Goal: Information Seeking & Learning: Find specific fact

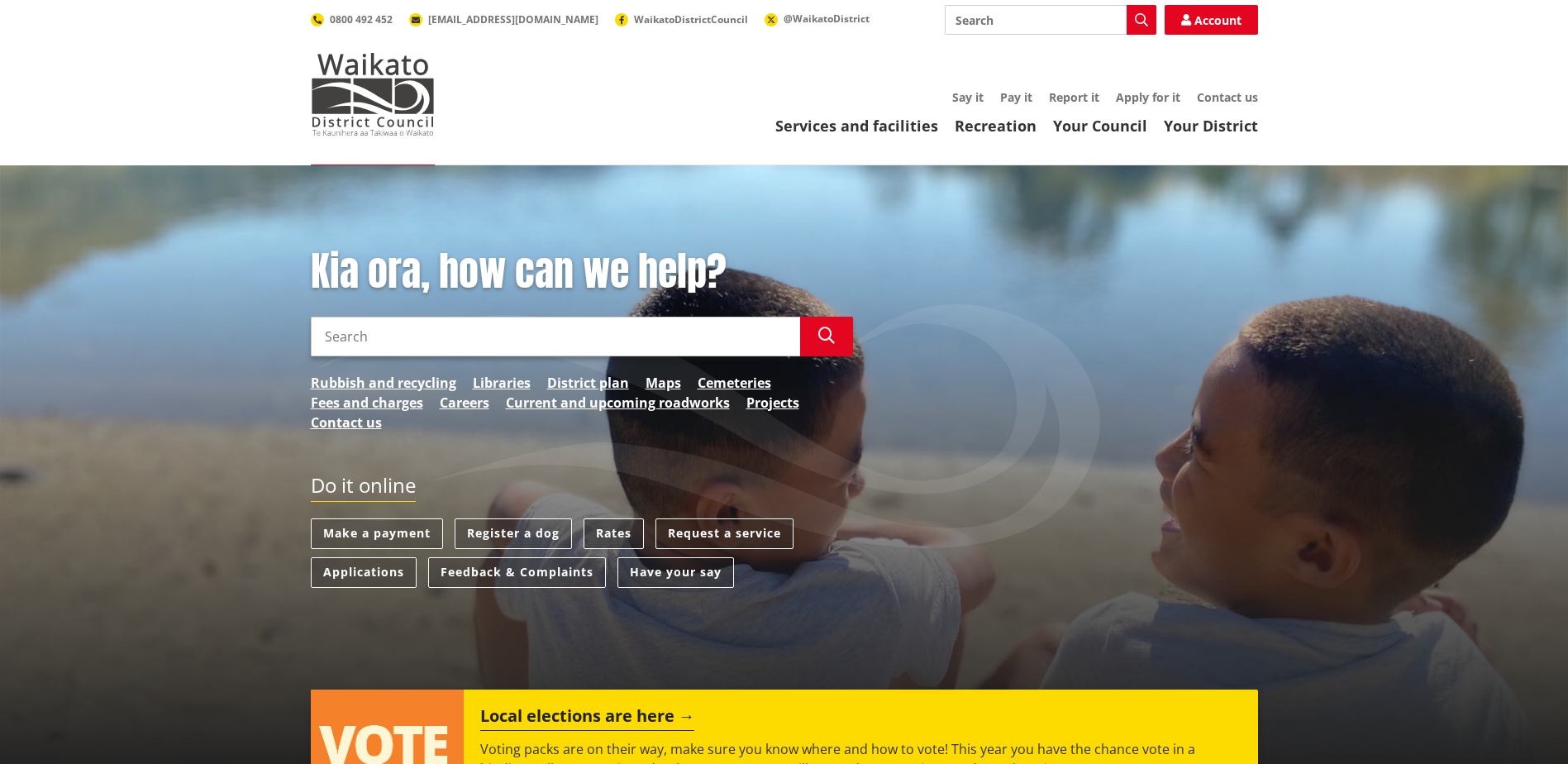
click at [626, 524] on link "Rates" at bounding box center [614, 533] width 60 height 30
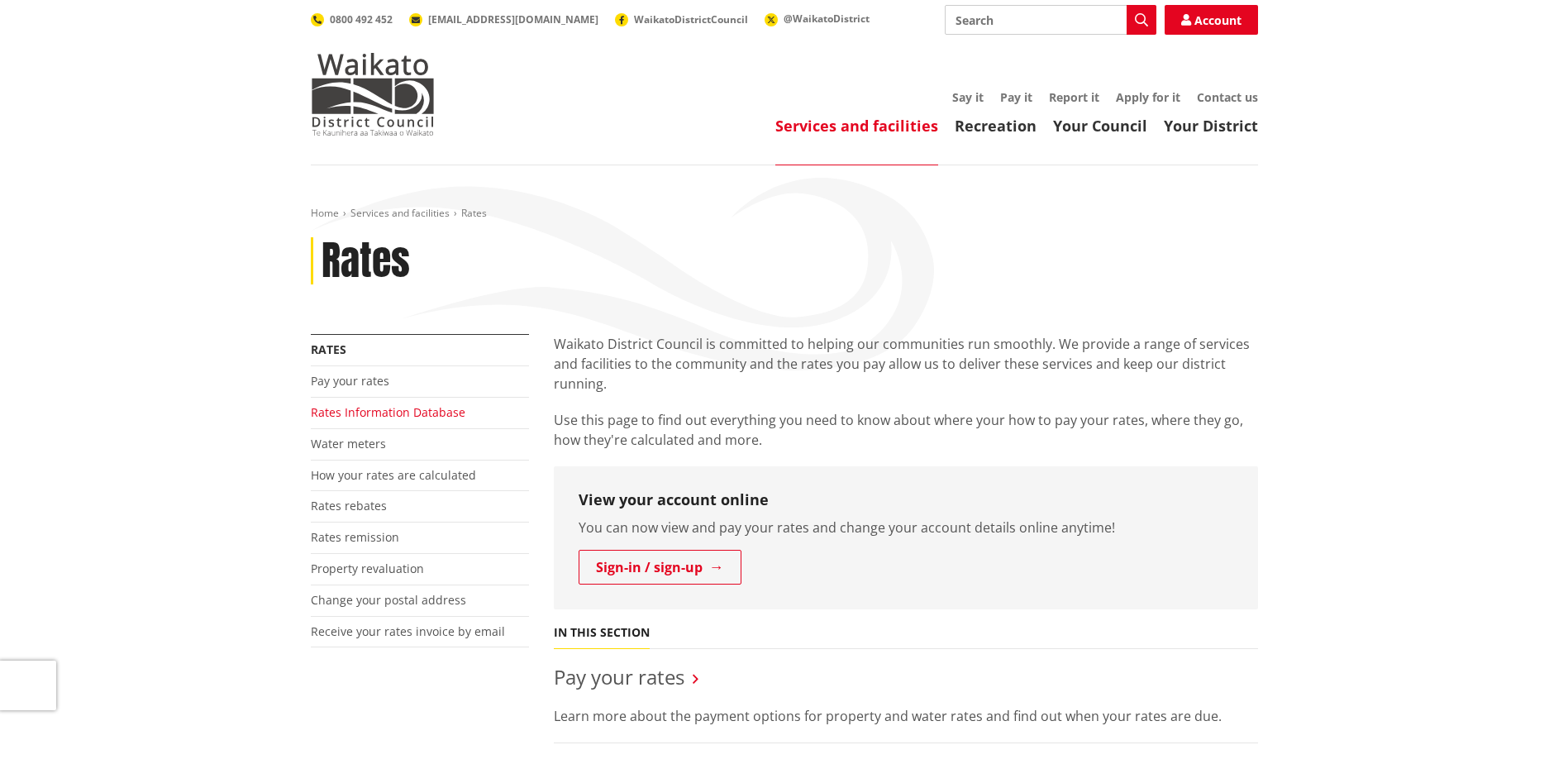
click at [456, 413] on link "Rates Information Database" at bounding box center [388, 412] width 155 height 16
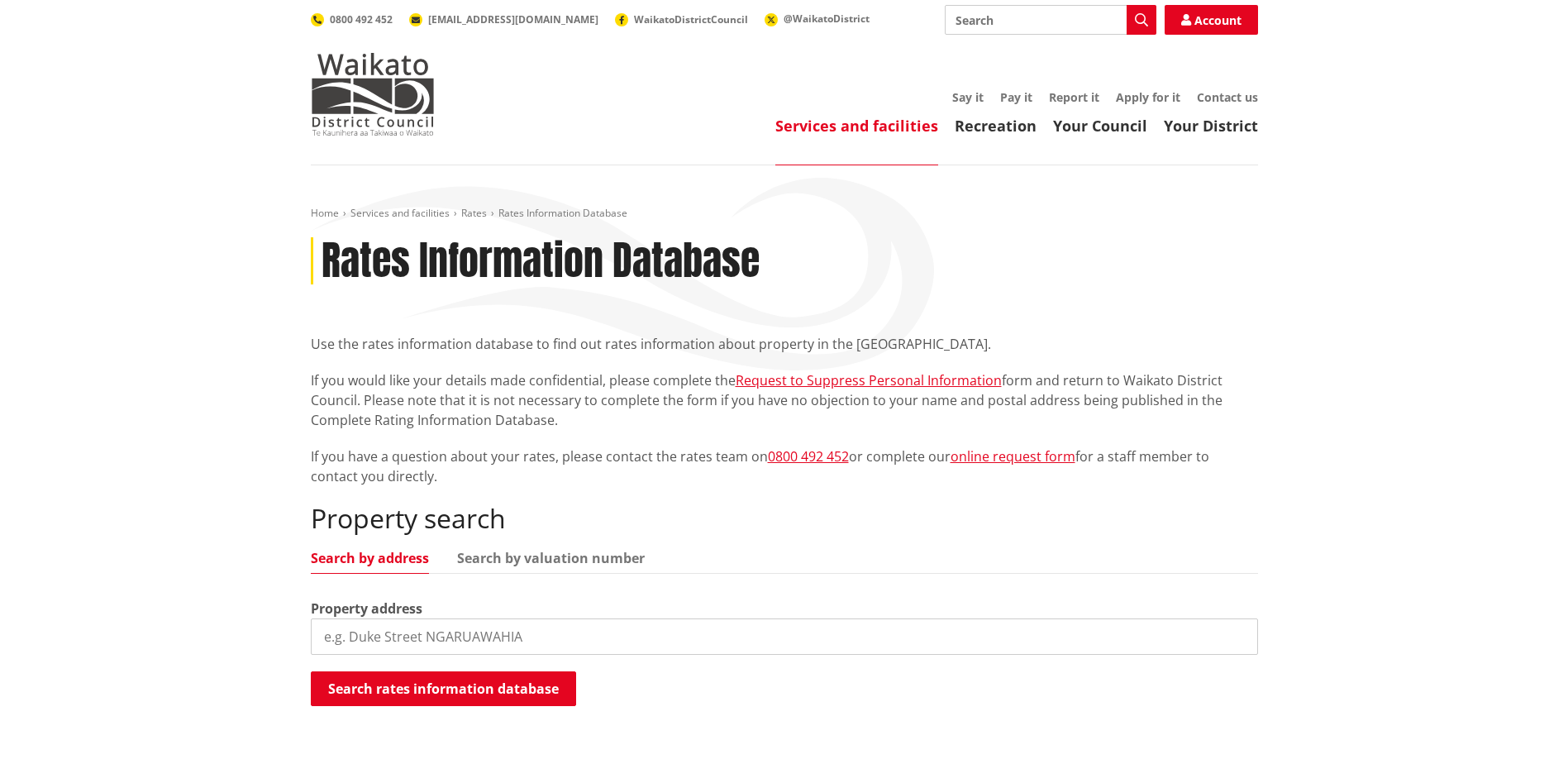
click at [535, 637] on input "search" at bounding box center [784, 636] width 948 height 36
drag, startPoint x: 533, startPoint y: 636, endPoint x: 336, endPoint y: 633, distance: 197.0
click at [336, 633] on input "search" at bounding box center [784, 636] width 948 height 36
type input "74 Kaimanawa Street"
click at [457, 640] on input "74 Kaimanawa Street" at bounding box center [784, 636] width 948 height 36
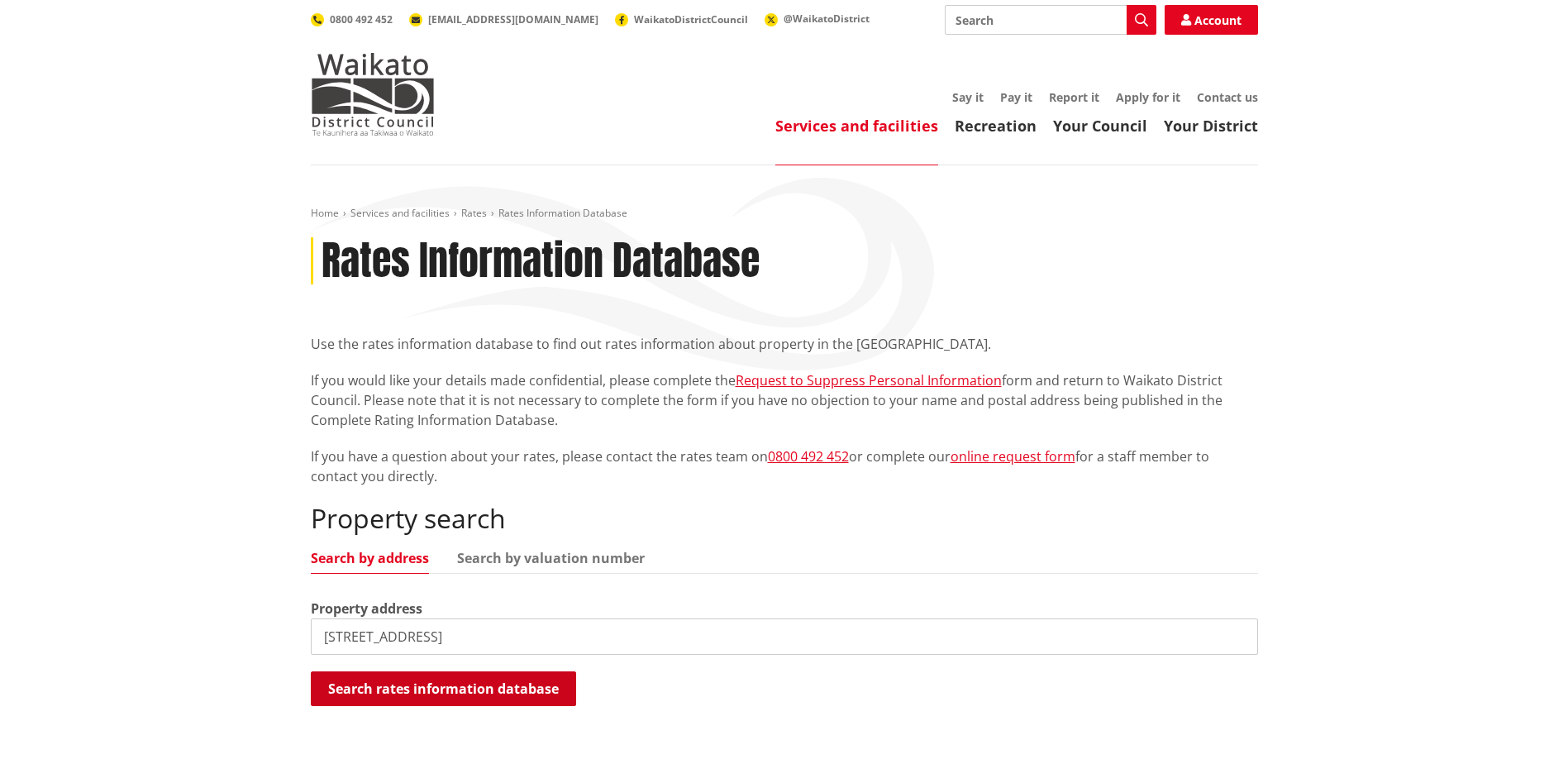
click at [450, 688] on button "Search rates information database" at bounding box center [443, 689] width 265 height 35
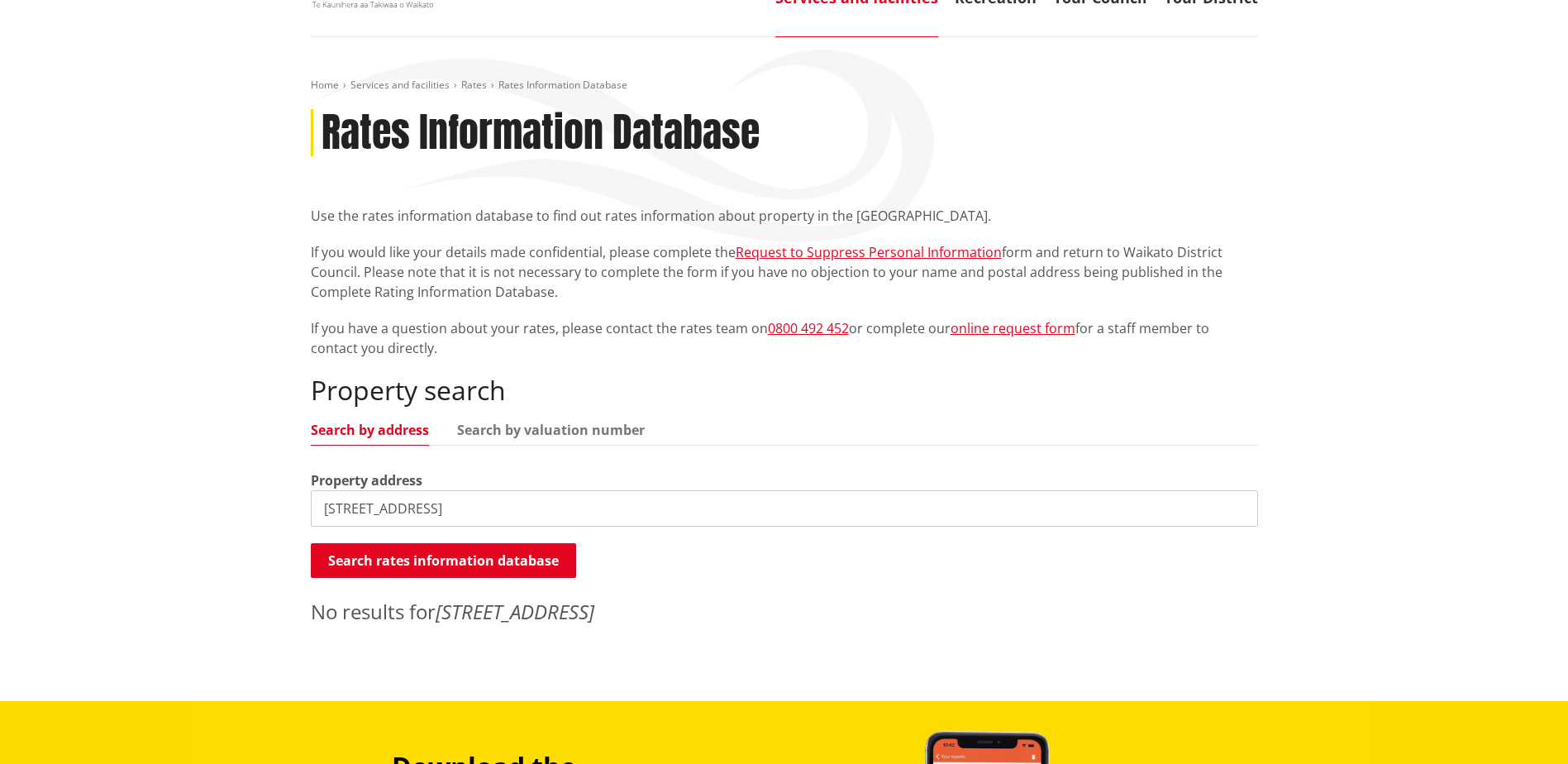
scroll to position [166, 0]
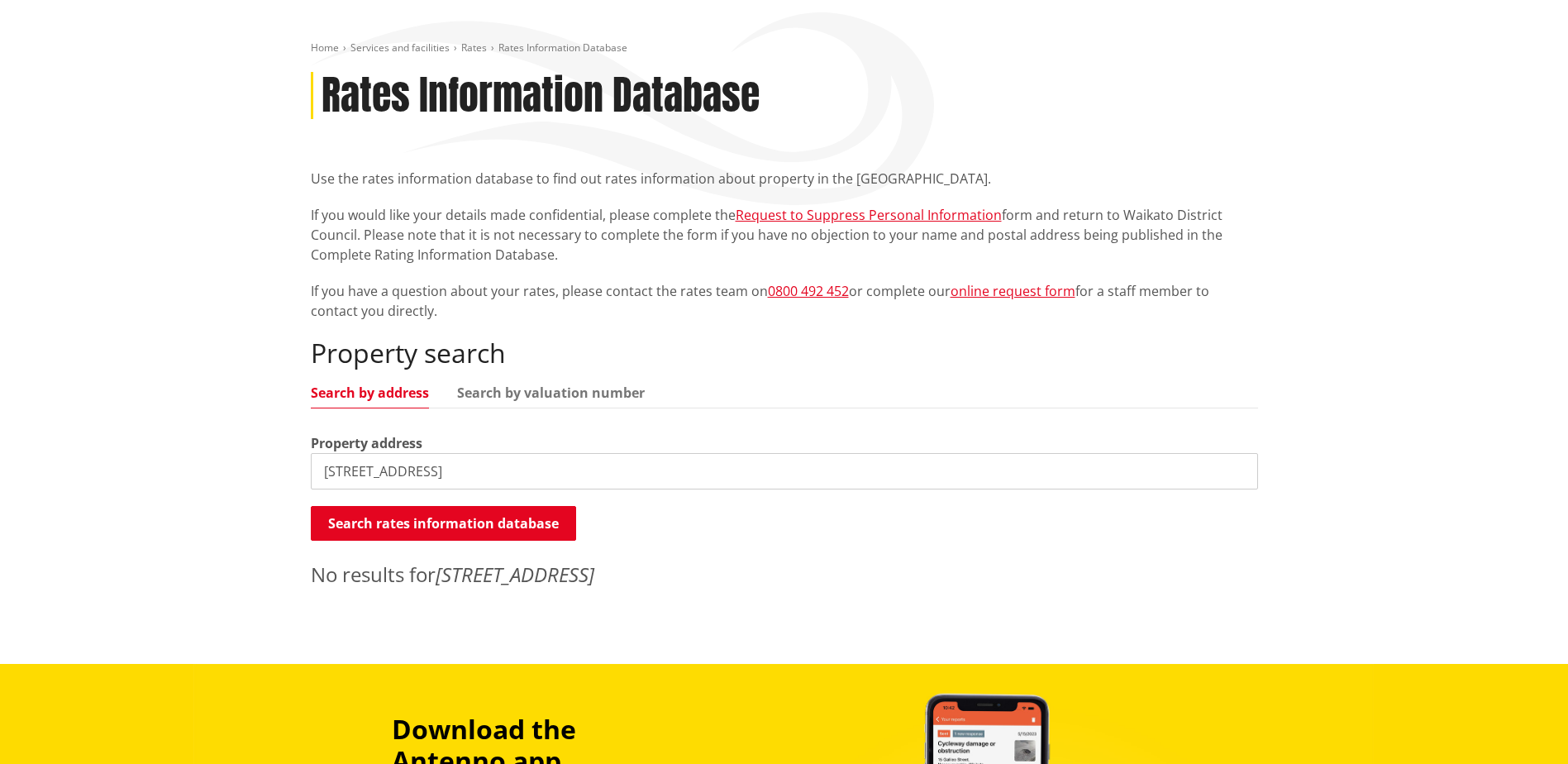
click at [457, 471] on input "74 Kaimanawa Street, TAUPO" at bounding box center [784, 471] width 948 height 36
click at [429, 522] on button "Search rates information database" at bounding box center [443, 523] width 265 height 35
drag, startPoint x: 517, startPoint y: 467, endPoint x: 310, endPoint y: 453, distance: 207.5
click at [320, 466] on input "74 Kaimanawa Street TAUPO" at bounding box center [784, 471] width 948 height 36
click at [560, 392] on link "Search by valuation number" at bounding box center [550, 393] width 188 height 14
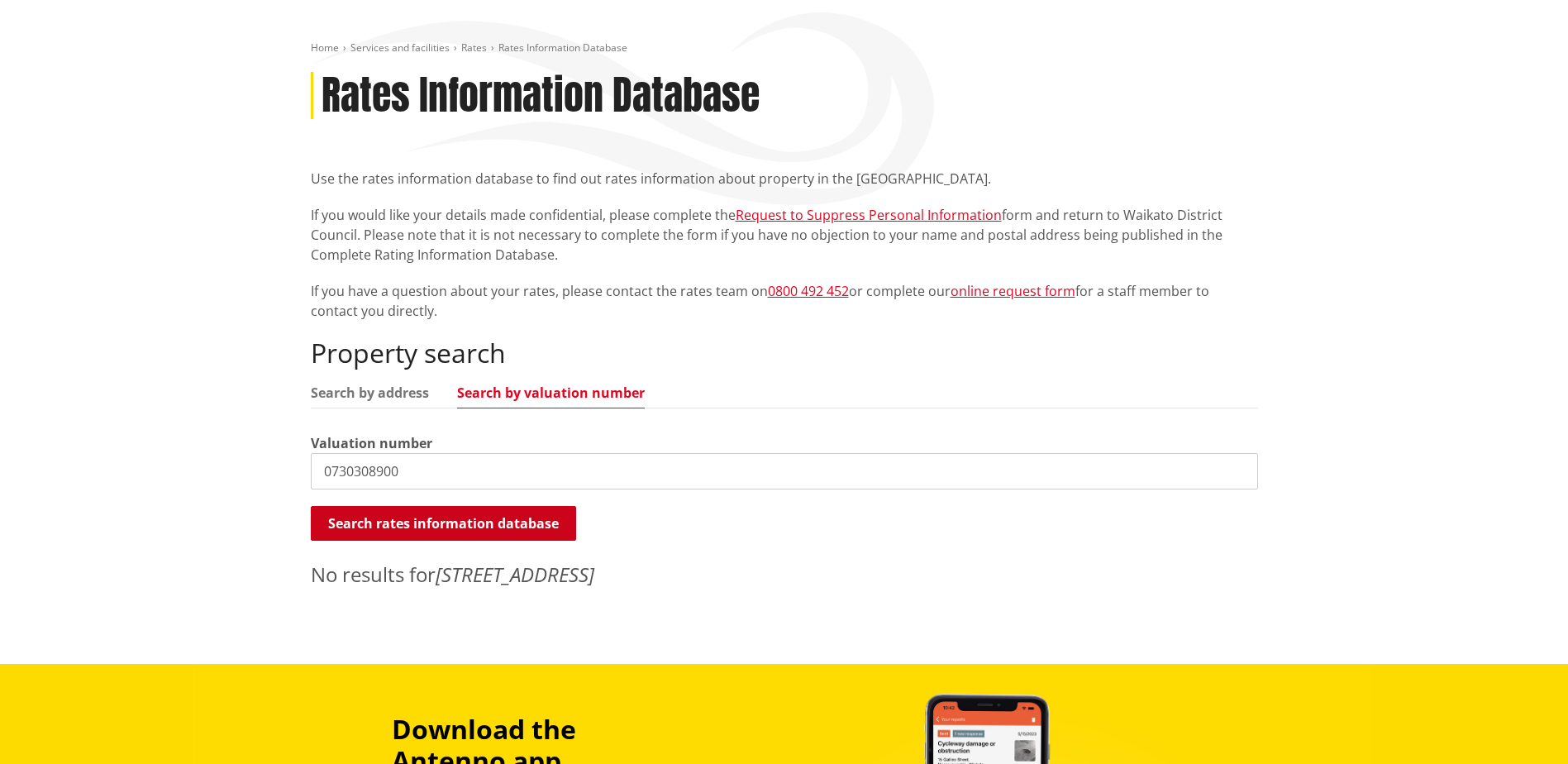
click at [406, 526] on button "Search rates information database" at bounding box center [443, 523] width 265 height 35
click at [401, 471] on input "0730308900" at bounding box center [784, 471] width 948 height 36
click at [350, 385] on div "Property search Search by address Search by valuation number Valuation number 0…" at bounding box center [784, 463] width 948 height 251
drag, startPoint x: 350, startPoint y: 385, endPoint x: 412, endPoint y: 397, distance: 63.2
click at [412, 397] on link "Search by address" at bounding box center [369, 393] width 118 height 14
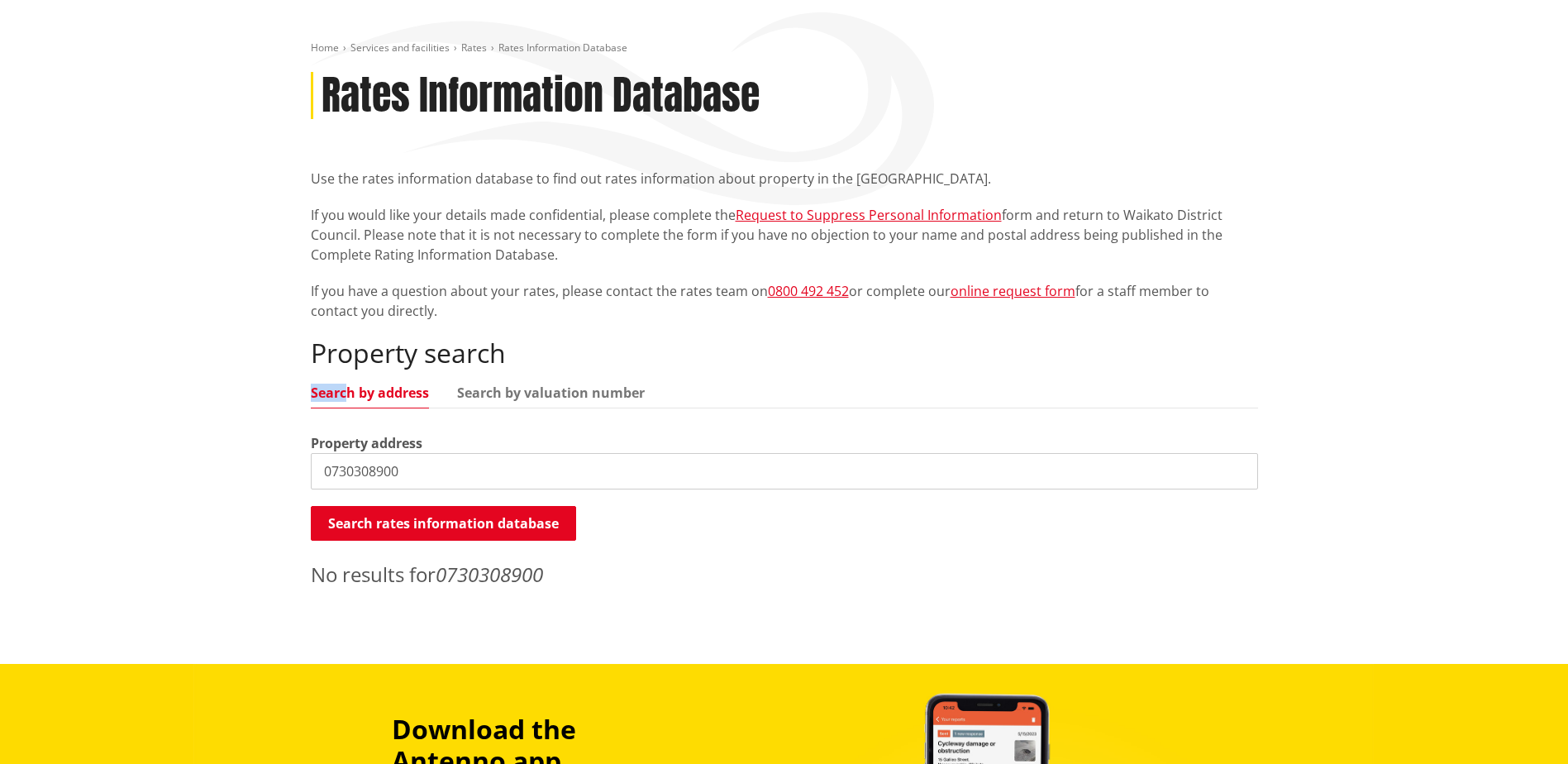
click at [412, 391] on link "Search by address" at bounding box center [369, 393] width 118 height 14
drag, startPoint x: 411, startPoint y: 478, endPoint x: 309, endPoint y: 476, distance: 102.0
click at [309, 476] on div "Home Services and facilities Rates Rates Information Database Rates Information…" at bounding box center [784, 319] width 972 height 556
click at [436, 521] on button "Search rates information database" at bounding box center [443, 523] width 265 height 35
click at [320, 470] on input "kaimanawa street" at bounding box center [784, 471] width 948 height 36
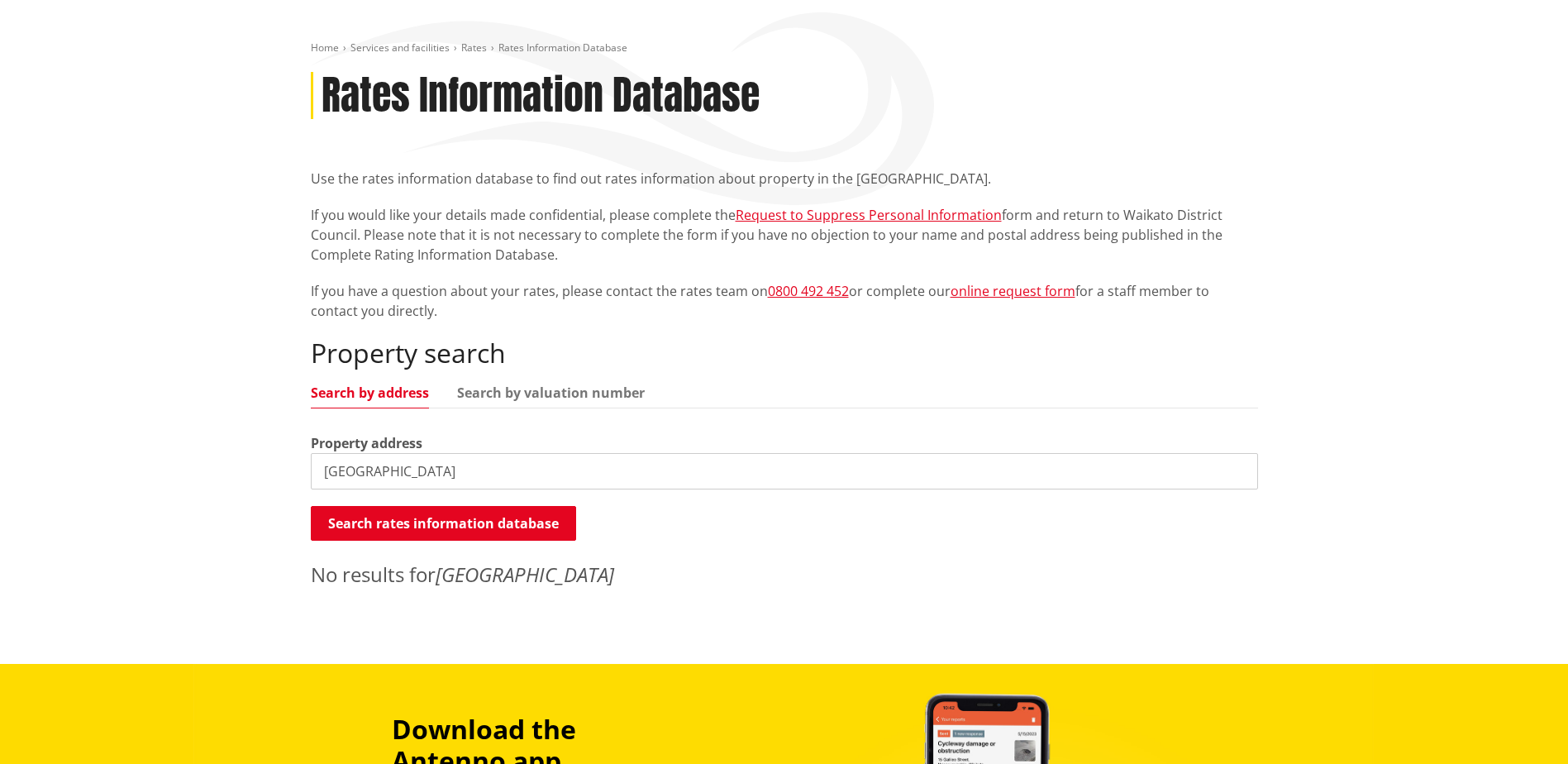
drag, startPoint x: 320, startPoint y: 468, endPoint x: 495, endPoint y: 466, distance: 175.0
click at [491, 468] on input "kaimanawa street" at bounding box center [784, 471] width 948 height 36
type input "48 Whakaipo Avenue"
click at [429, 528] on button "Search rates information database" at bounding box center [443, 523] width 265 height 35
